Goal: Check status: Check status

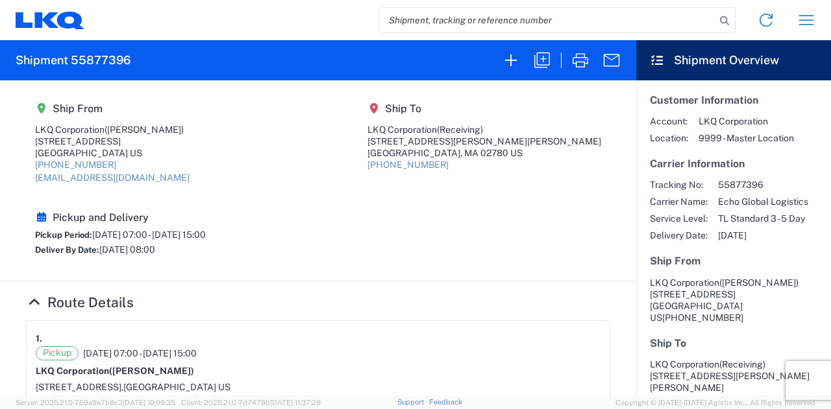
drag, startPoint x: 441, startPoint y: 6, endPoint x: 444, endPoint y: 18, distance: 12.0
click at [443, 10] on div "Home Shipment request Shipment tracking" at bounding box center [455, 20] width 742 height 31
click at [444, 19] on input "search" at bounding box center [547, 20] width 336 height 25
paste input "57123115"
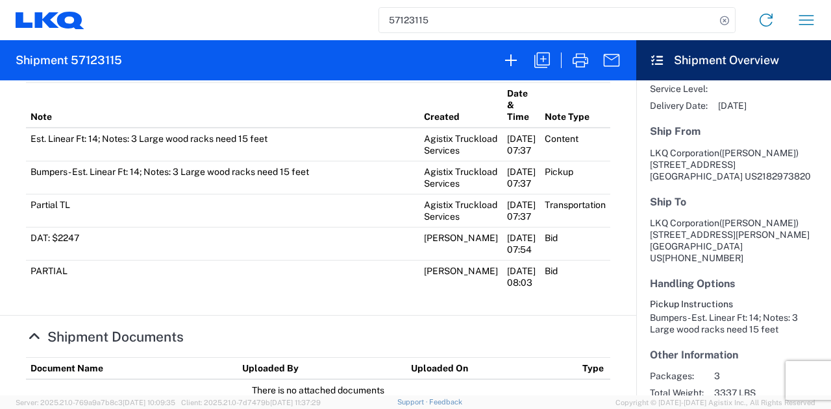
scroll to position [779, 0]
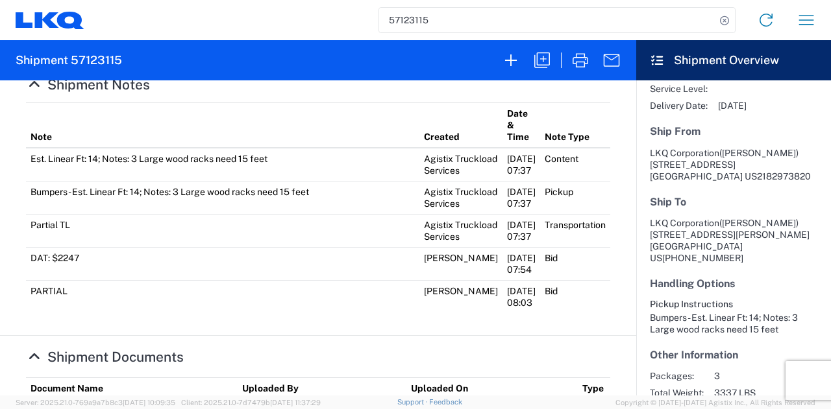
click at [310, 247] on td "Partial TL" at bounding box center [222, 230] width 393 height 33
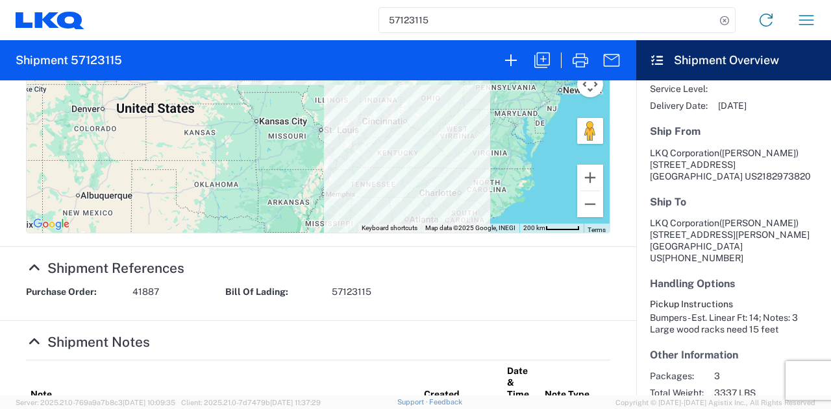
scroll to position [197, 0]
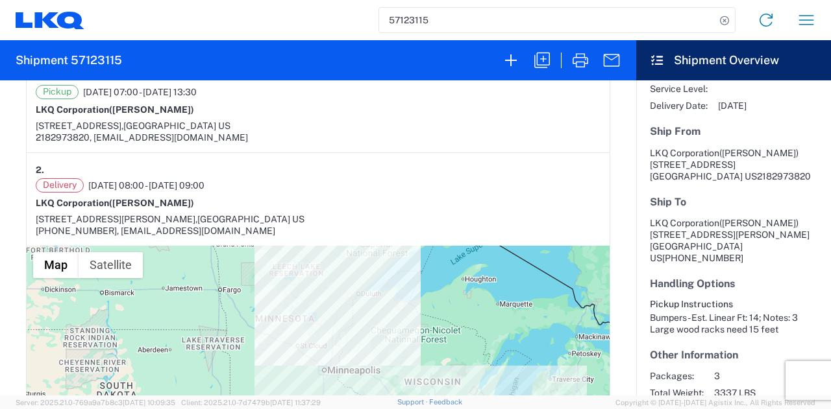
drag, startPoint x: 272, startPoint y: 164, endPoint x: 136, endPoint y: 3, distance: 210.4
click at [272, 163] on div "2." at bounding box center [318, 170] width 564 height 16
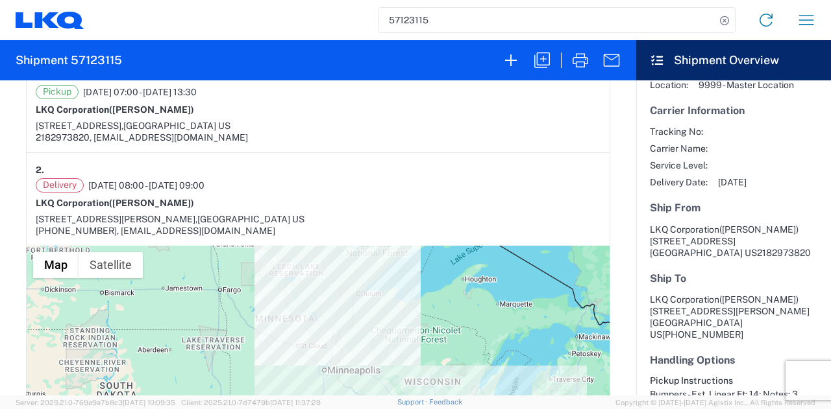
scroll to position [0, 0]
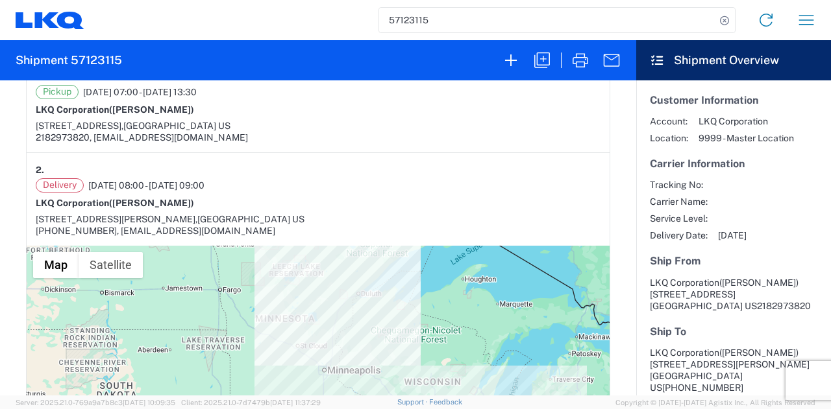
click at [708, 258] on h5 "Ship From" at bounding box center [732, 261] width 167 height 12
click at [418, 153] on article "2. Delivery [DATE] 08:00 - [DATE] 09:00 LKQ Corporation ([PERSON_NAME]) [STREET…" at bounding box center [318, 199] width 583 height 93
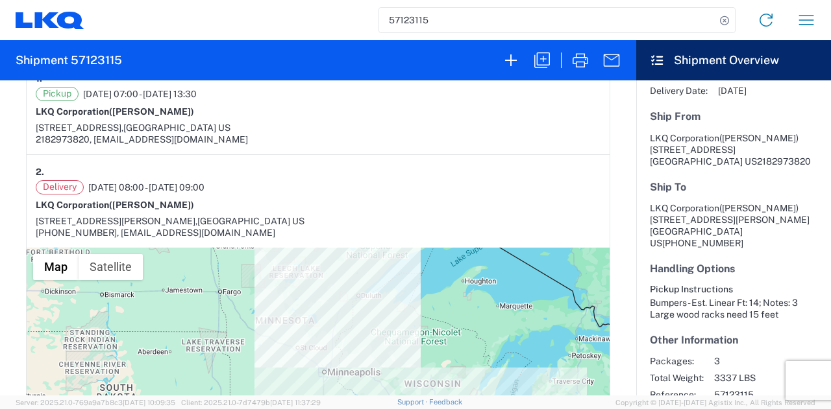
scroll to position [212, 0]
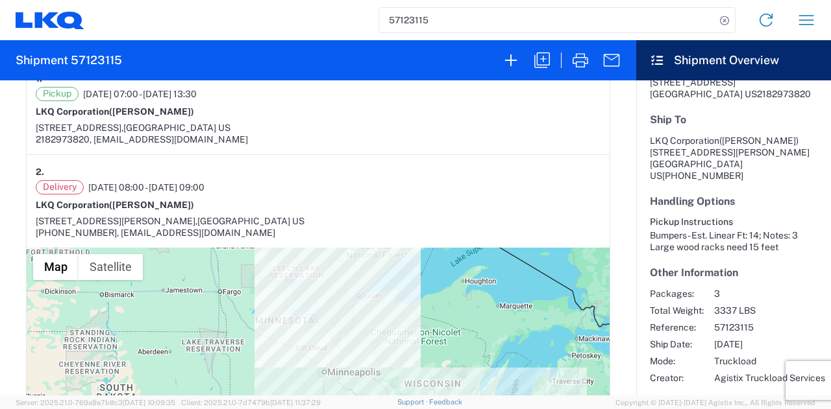
click at [406, 134] on div "2182973820, [EMAIL_ADDRESS][DOMAIN_NAME]" at bounding box center [318, 140] width 564 height 12
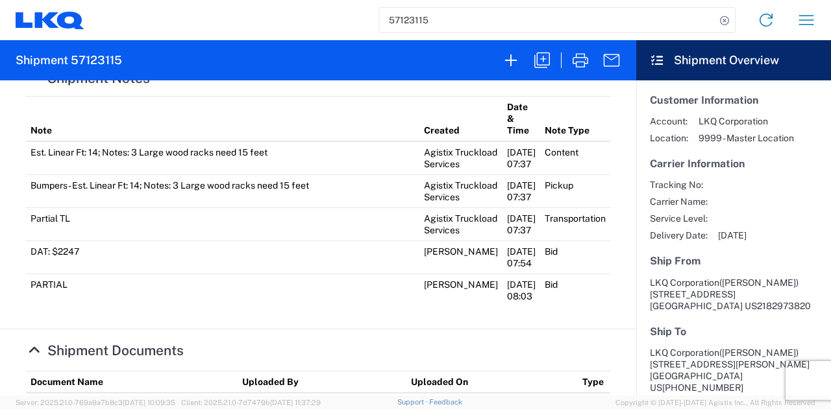
scroll to position [716, 0]
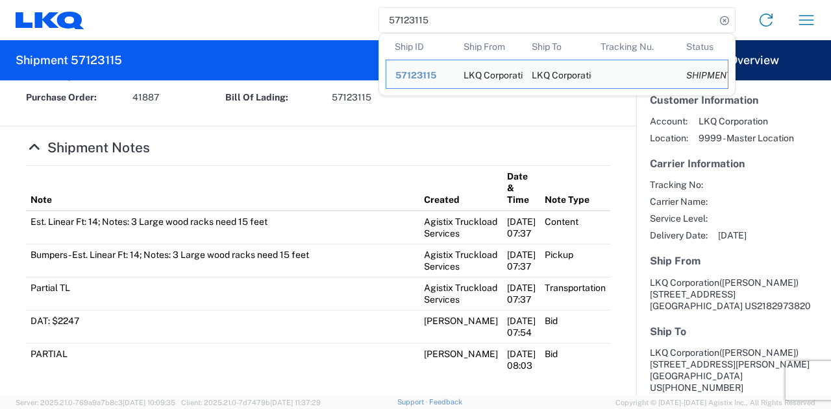
drag, startPoint x: 441, startPoint y: 16, endPoint x: 345, endPoint y: 7, distance: 96.5
click at [346, 8] on div "57123115 Ship ID Ship From Ship To Tracking Nu. Status Ship ID 57123115 Ship Fr…" at bounding box center [455, 20] width 742 height 31
paste input "09252"
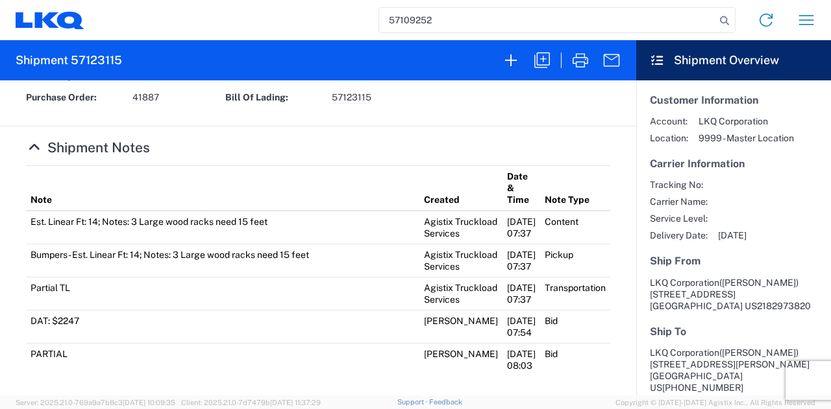
type input "57109252"
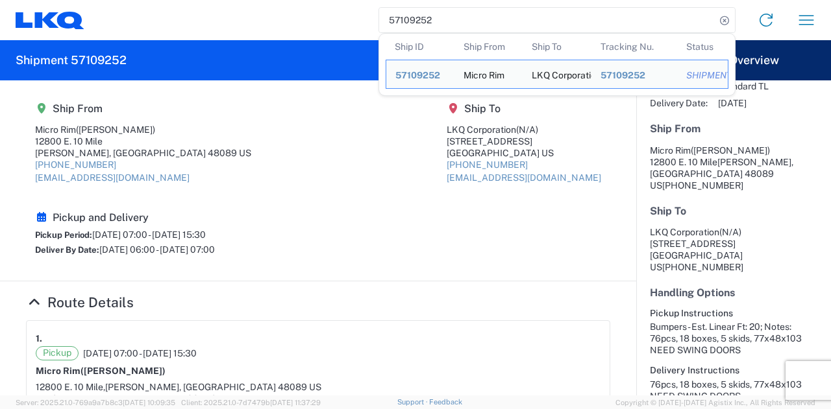
scroll to position [75, 0]
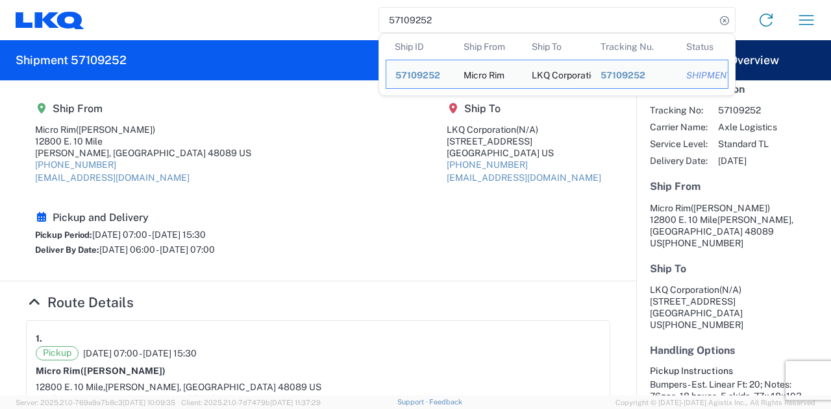
click at [339, 198] on agx-shipment-main-routing-info "Ship From Micro Rim ([PERSON_NAME]) [STREET_ADDRESS] US [PHONE_NUMBER] [EMAIL_A…" at bounding box center [318, 180] width 584 height 175
